Goal: Task Accomplishment & Management: Manage account settings

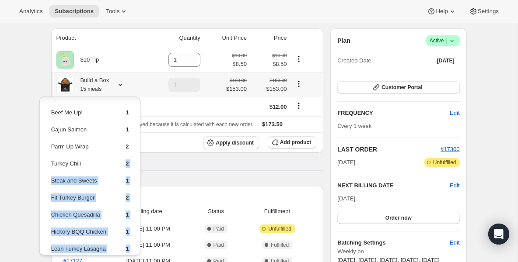
scroll to position [84, 0]
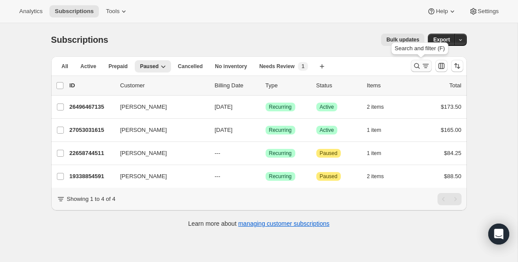
click at [416, 66] on icon "Search and filter results" at bounding box center [416, 66] width 9 height 9
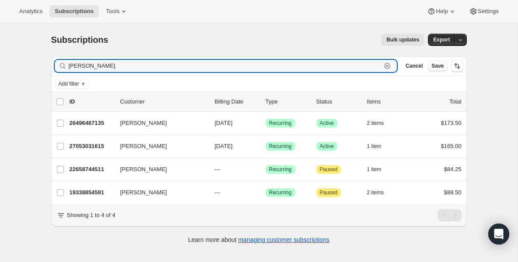
click at [386, 64] on icon "button" at bounding box center [386, 66] width 9 height 9
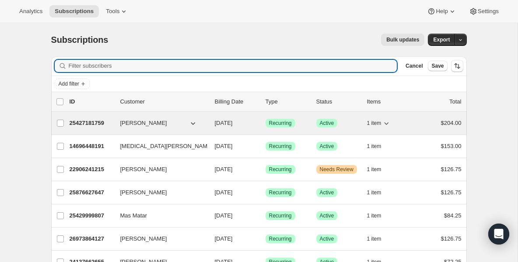
click at [76, 125] on p "25427181759" at bounding box center [92, 123] width 44 height 9
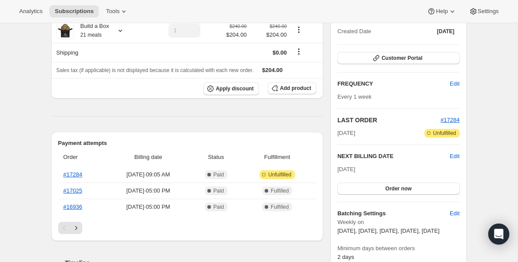
scroll to position [105, 0]
click at [392, 185] on span "Order now" at bounding box center [398, 188] width 26 height 7
click at [392, 185] on span "Click to confirm" at bounding box center [398, 188] width 40 height 7
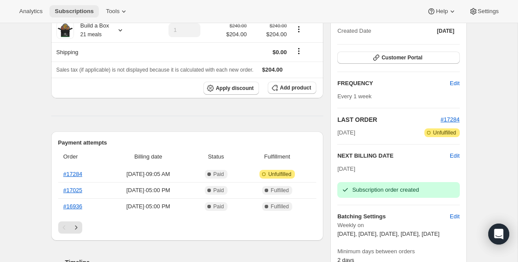
click at [80, 13] on span "Subscriptions" at bounding box center [74, 11] width 39 height 7
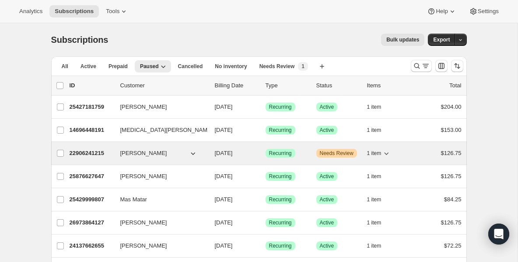
click at [103, 156] on p "22906241215" at bounding box center [92, 153] width 44 height 9
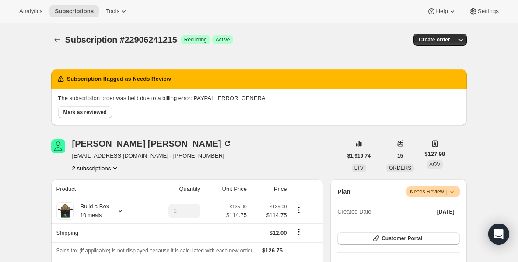
click at [454, 192] on icon at bounding box center [451, 192] width 9 height 9
click at [428, 207] on span "Pause subscription" at bounding box center [429, 209] width 48 height 7
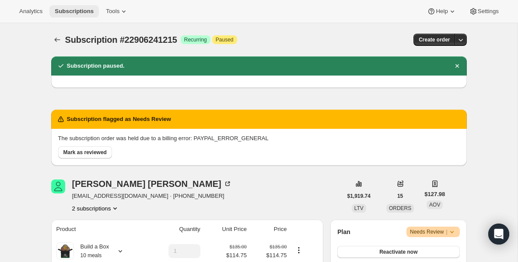
click at [83, 14] on span "Subscriptions" at bounding box center [74, 11] width 39 height 7
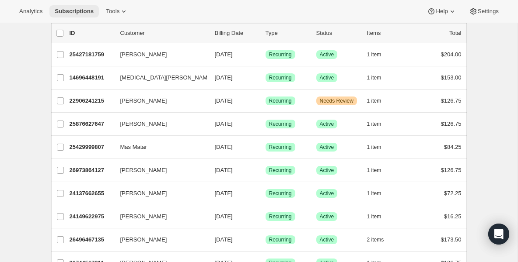
scroll to position [70, 0]
